Goal: Information Seeking & Learning: Learn about a topic

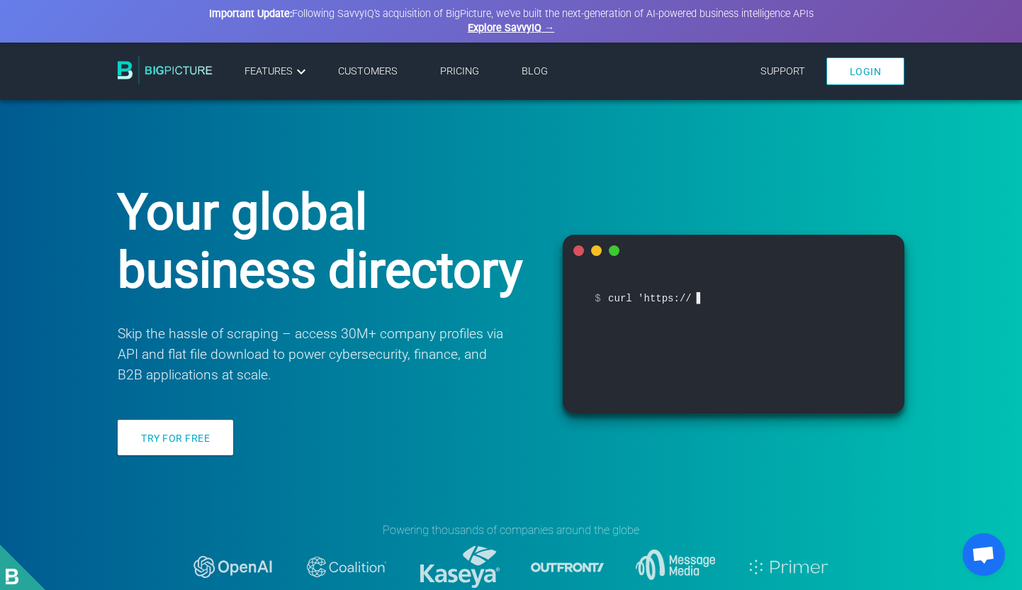
click at [858, 77] on link "Login" at bounding box center [866, 71] width 79 height 28
click at [465, 69] on link "Pricing" at bounding box center [459, 71] width 39 height 12
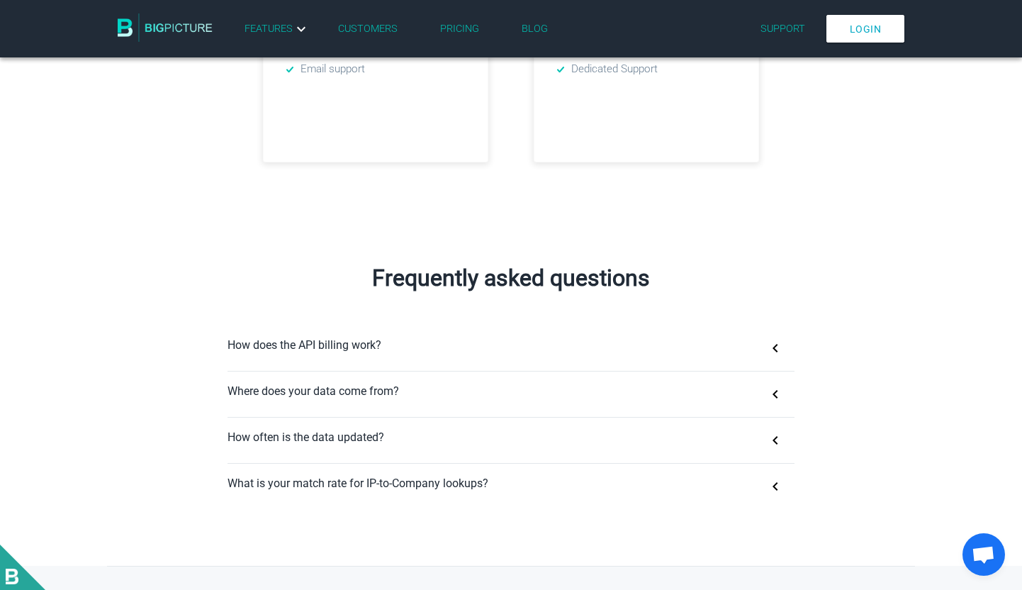
scroll to position [702, 0]
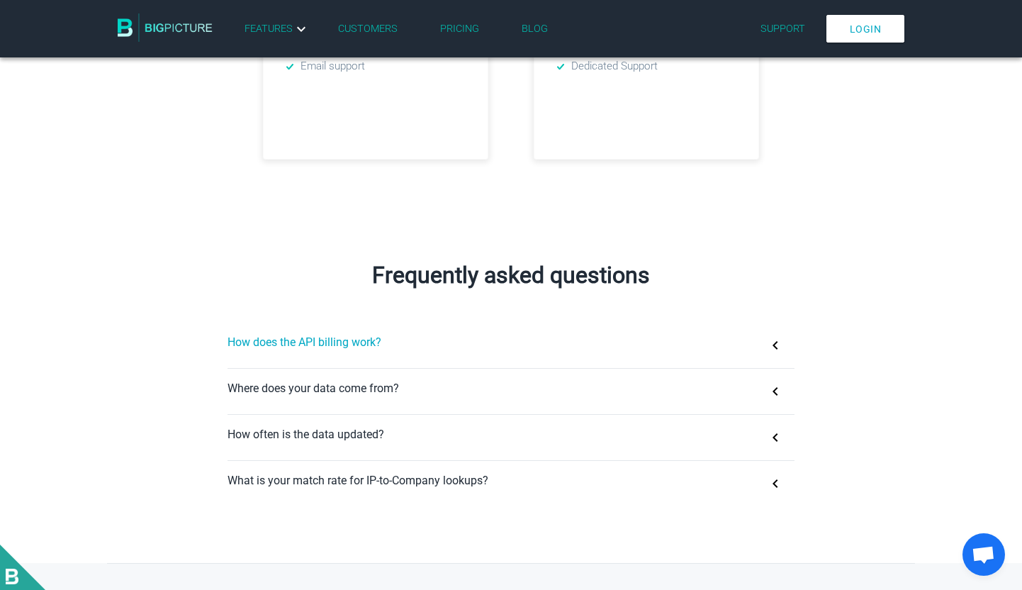
click at [415, 353] on button "How does the API billing work?" at bounding box center [511, 345] width 567 height 45
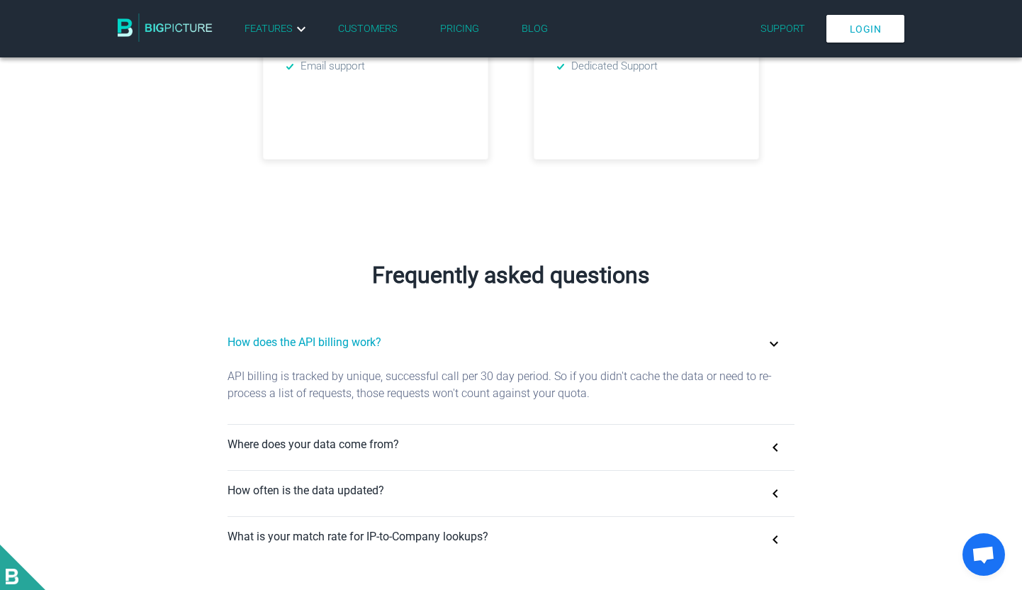
click at [415, 353] on button "How does the API billing work?" at bounding box center [511, 345] width 567 height 45
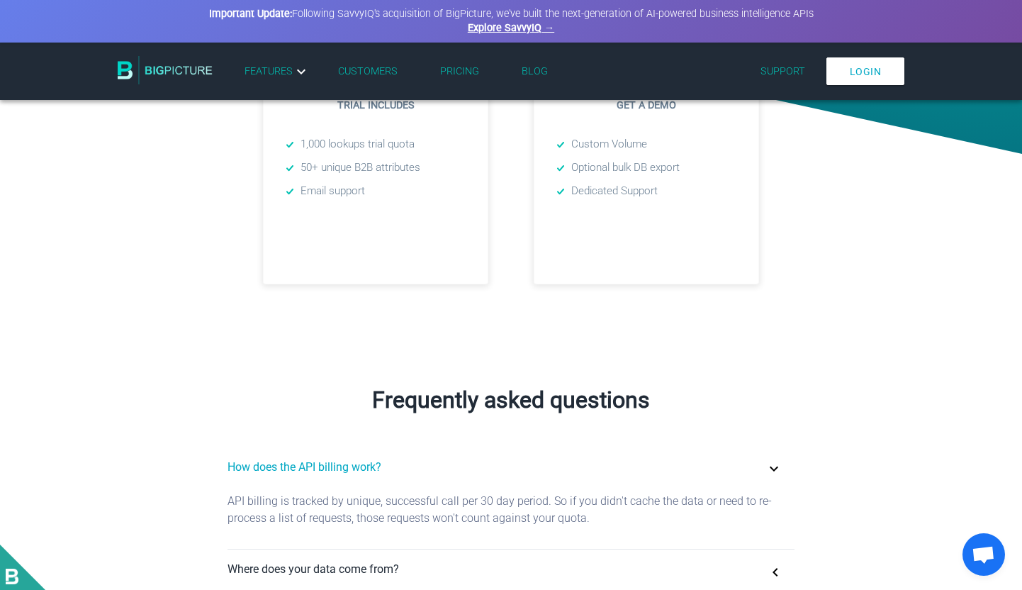
scroll to position [440, 0]
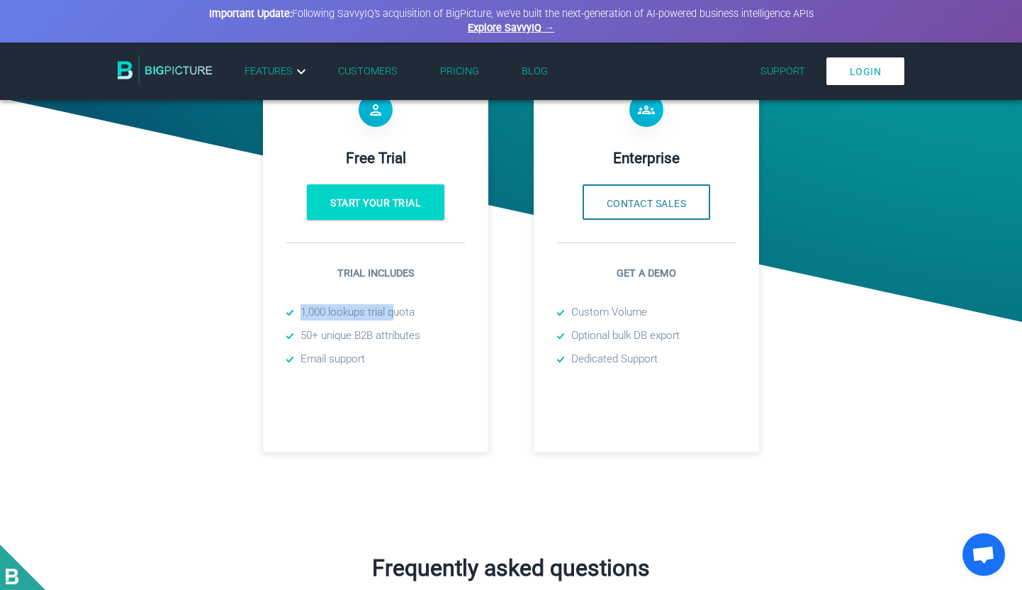
drag, startPoint x: 298, startPoint y: 310, endPoint x: 398, endPoint y: 310, distance: 100.0
click at [398, 310] on li "1,000 lookups trial quota" at bounding box center [375, 312] width 179 height 16
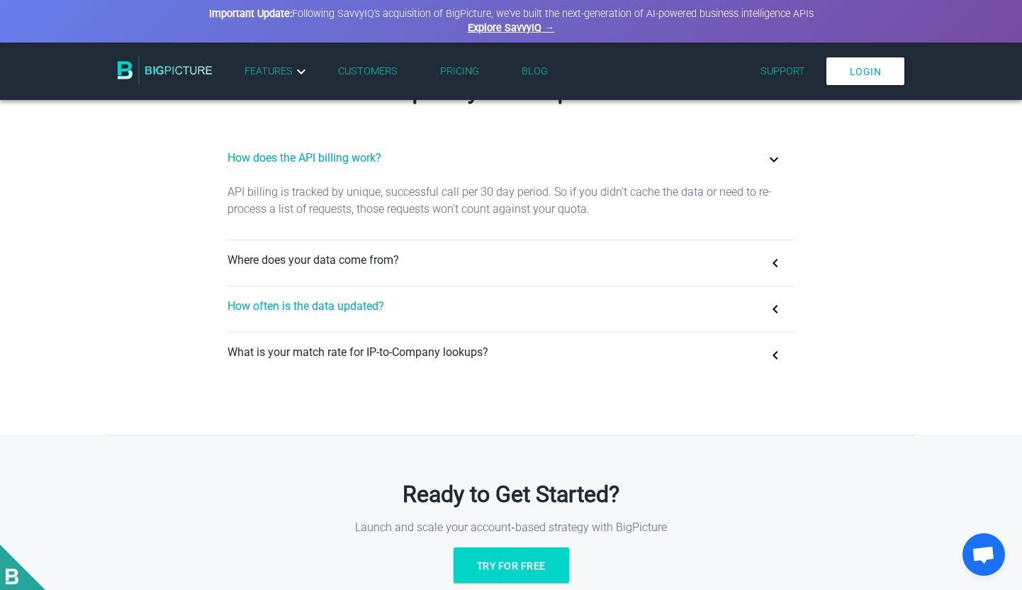
scroll to position [885, 0]
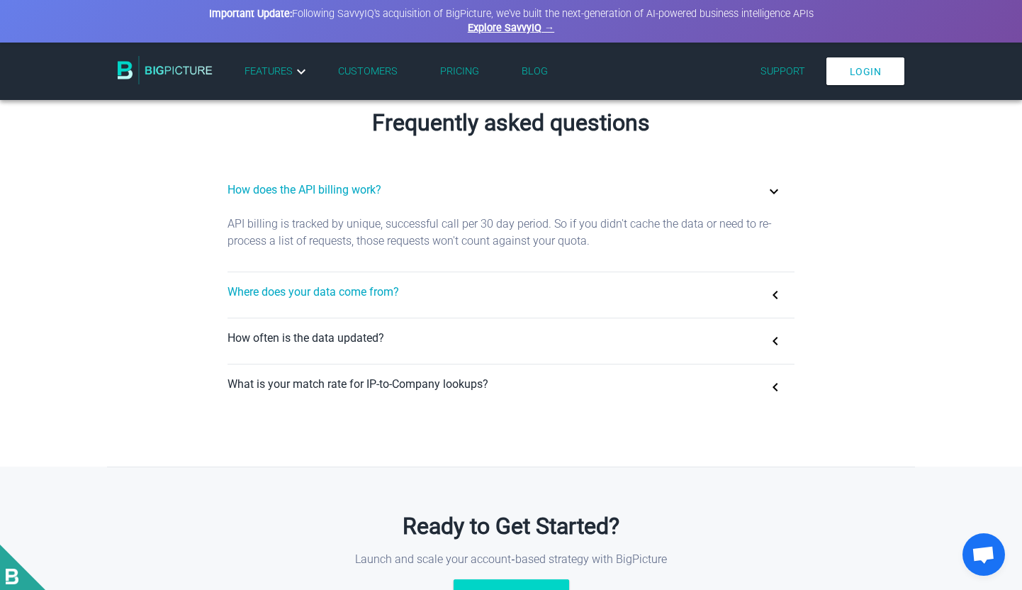
click at [325, 293] on button "Where does your data come from?" at bounding box center [511, 294] width 567 height 45
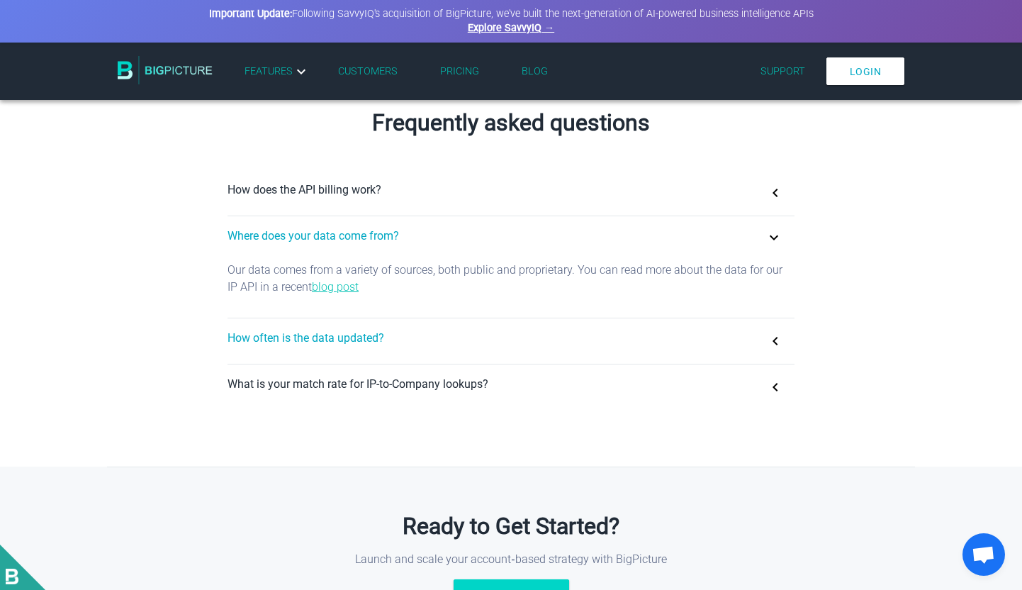
click at [325, 332] on button "How often is the data updated?" at bounding box center [511, 340] width 567 height 45
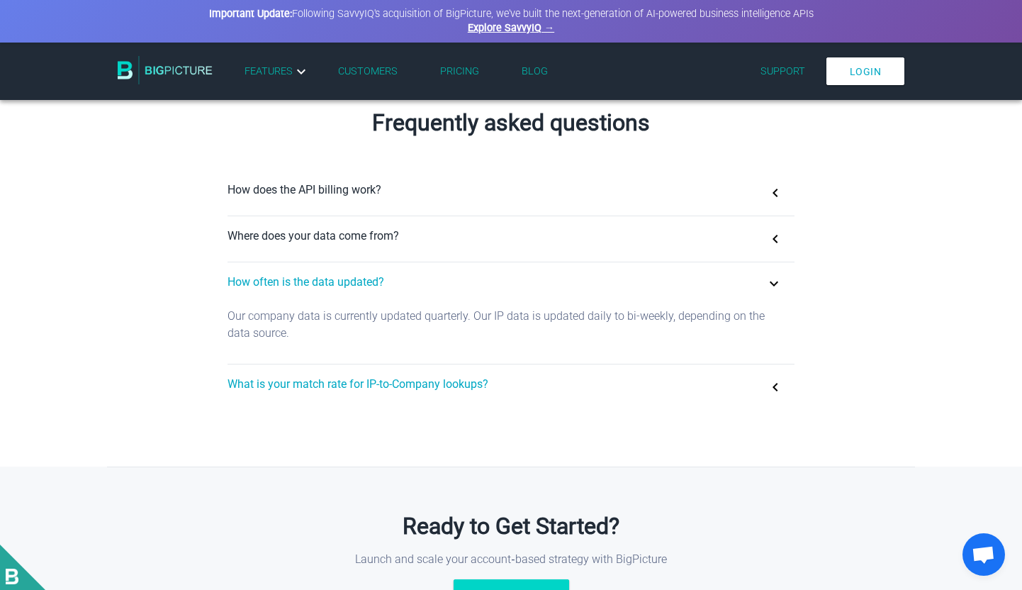
click at [325, 369] on button "What is your match rate for IP-to-Company lookups?" at bounding box center [511, 386] width 567 height 45
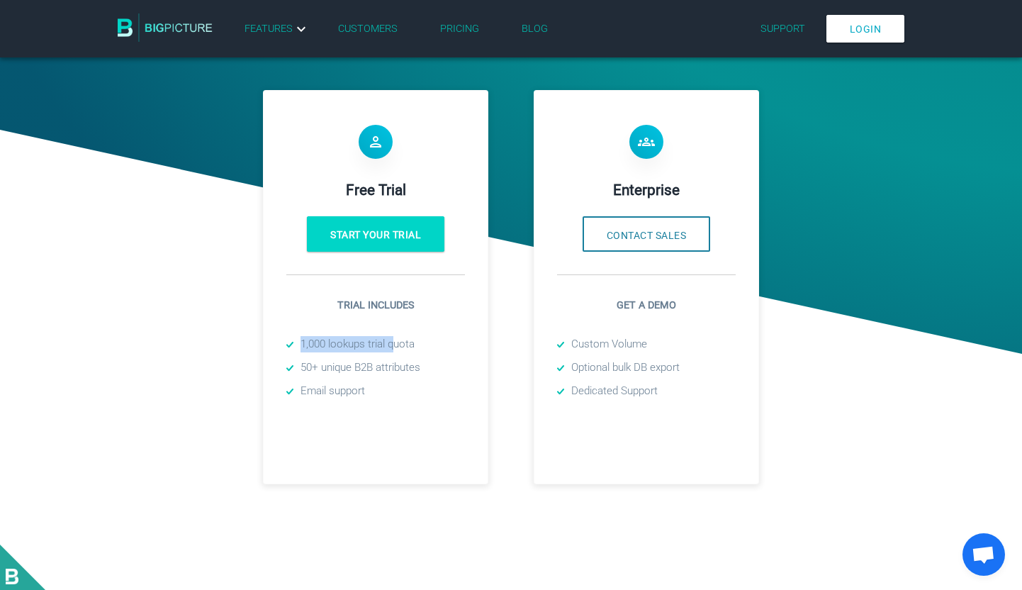
scroll to position [405, 0]
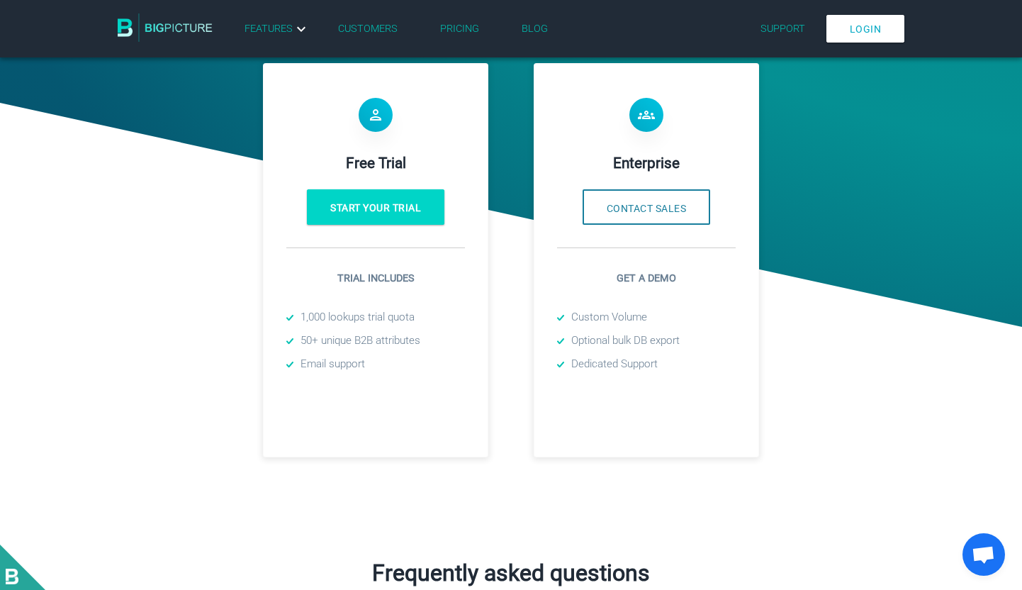
click at [226, 345] on div at bounding box center [511, 308] width 1022 height 411
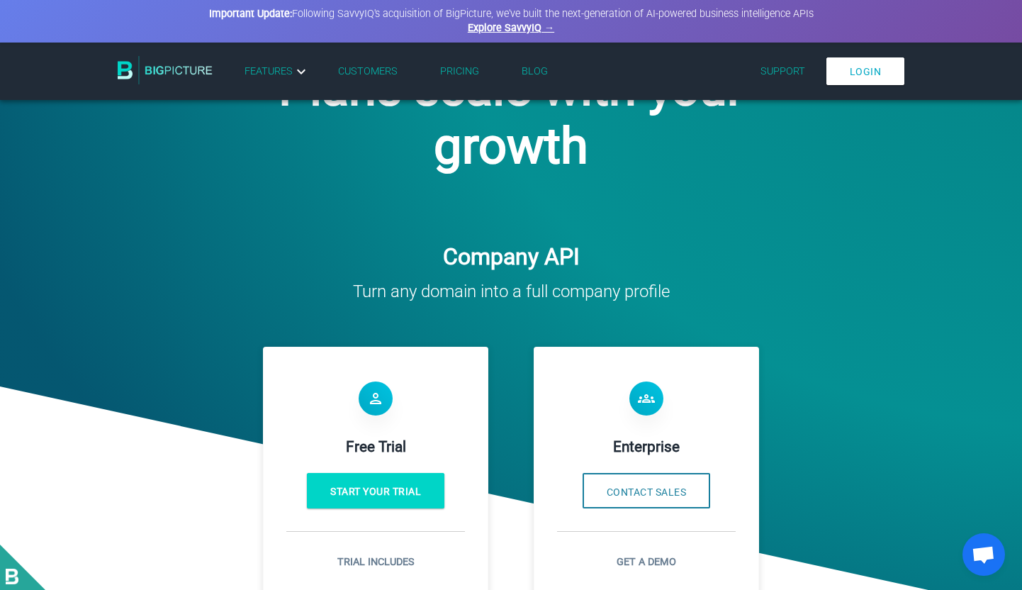
scroll to position [354, 0]
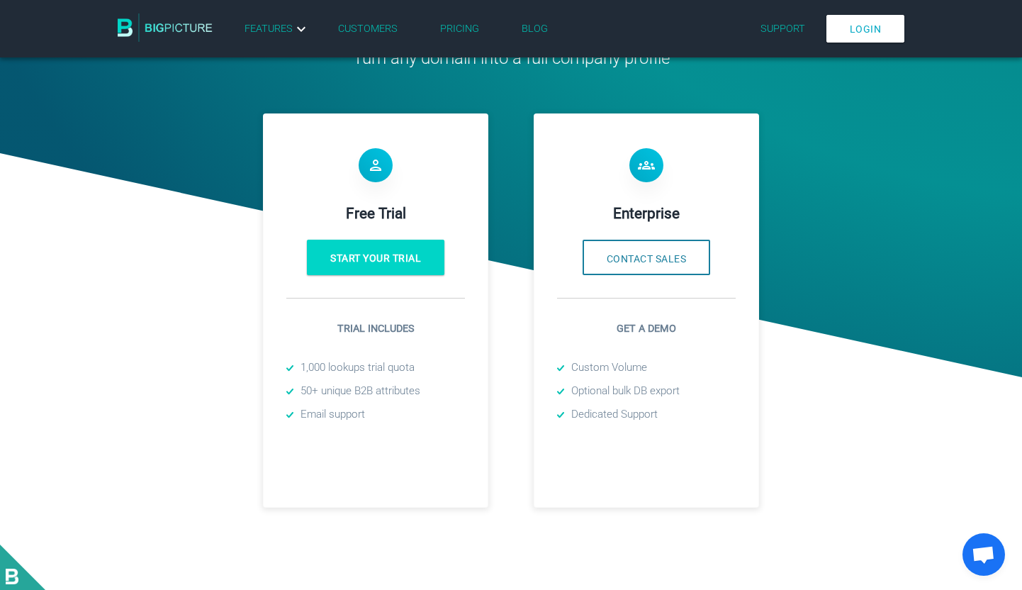
click at [629, 503] on div "Enterprise Contact Sales Get a demo Custom Volume Optional bulk DB export Dedic…" at bounding box center [646, 310] width 225 height 394
